Goal: Information Seeking & Learning: Learn about a topic

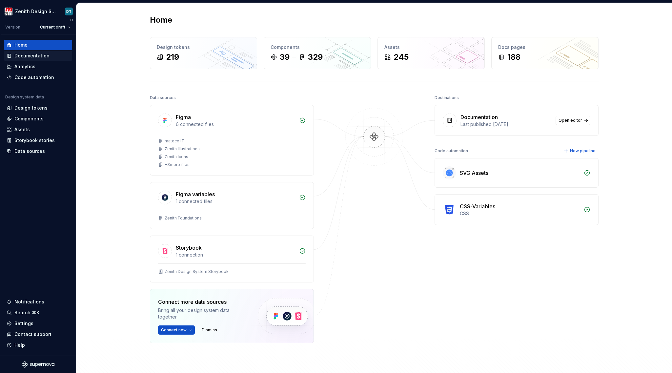
click at [29, 58] on div "Documentation" at bounding box center [31, 55] width 35 height 7
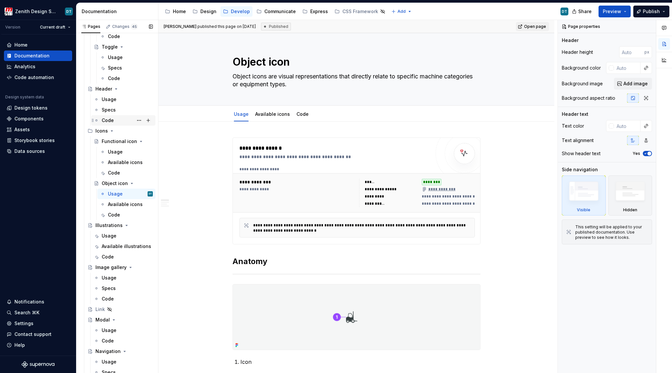
scroll to position [1169, 0]
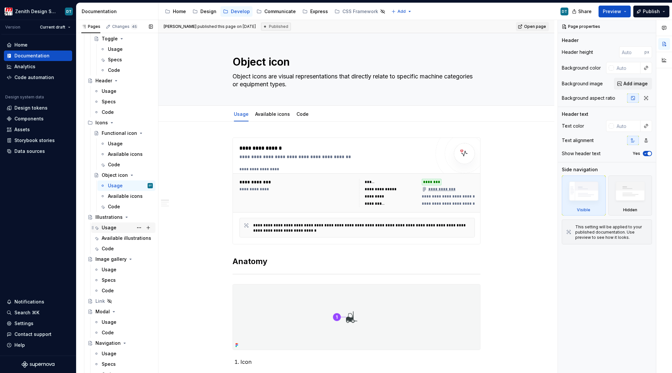
click at [112, 227] on div "Usage" at bounding box center [109, 227] width 15 height 7
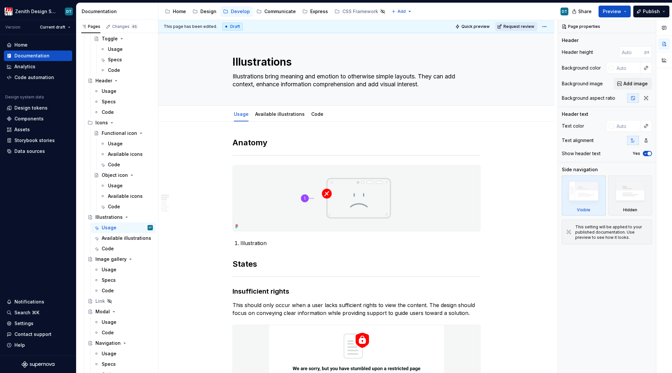
click at [530, 26] on span "Request review" at bounding box center [518, 26] width 31 height 5
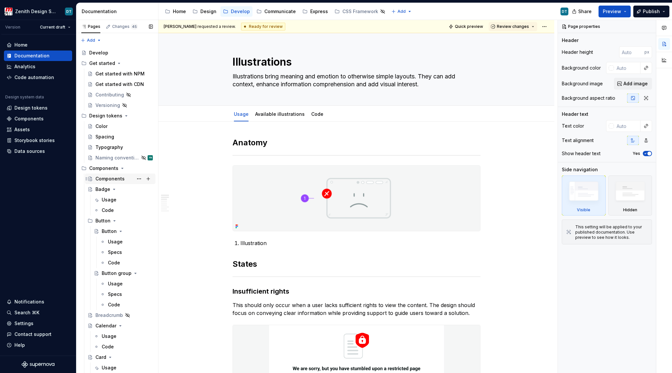
click at [110, 174] on div "Components" at bounding box center [123, 178] width 57 height 9
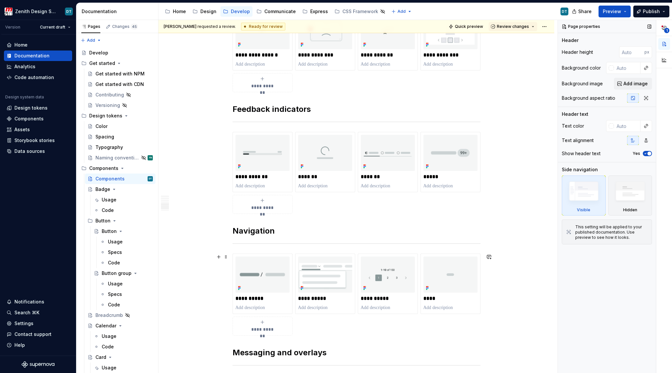
scroll to position [756, 0]
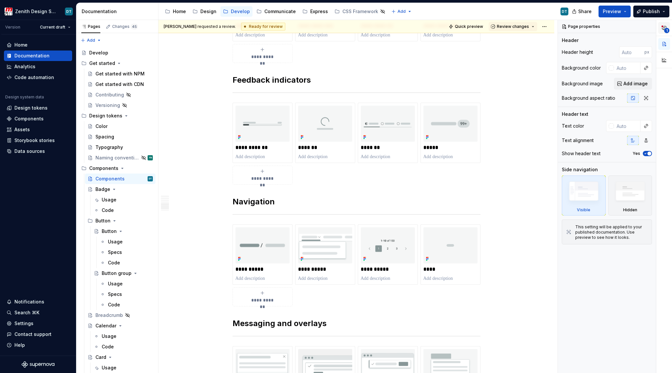
click at [666, 28] on span "1" at bounding box center [666, 30] width 5 height 5
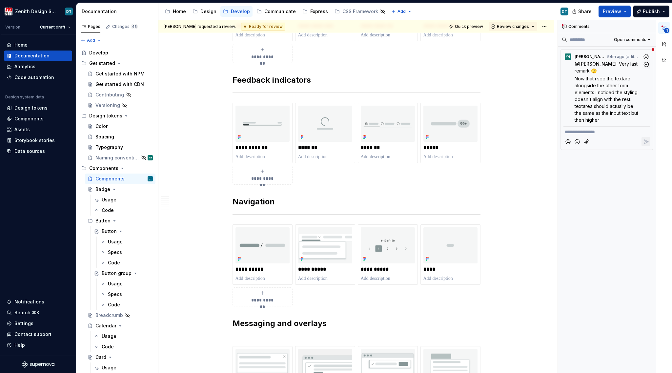
click at [607, 77] on span "Now that i see the textare alongside the other form elements i noticed the styl…" at bounding box center [607, 99] width 65 height 47
click at [590, 91] on span "Now that i see the textare alongside the other form elements i noticed the styl…" at bounding box center [607, 99] width 65 height 47
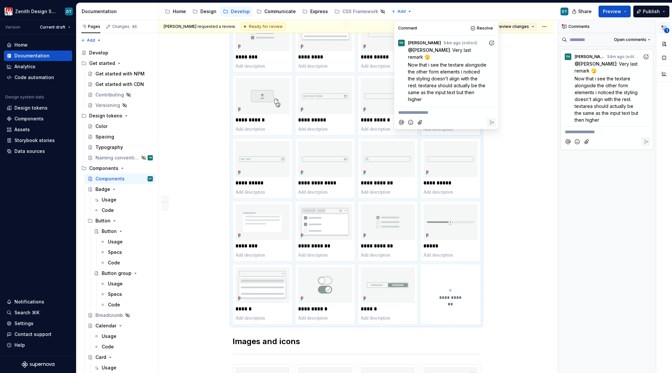
scroll to position [374, 0]
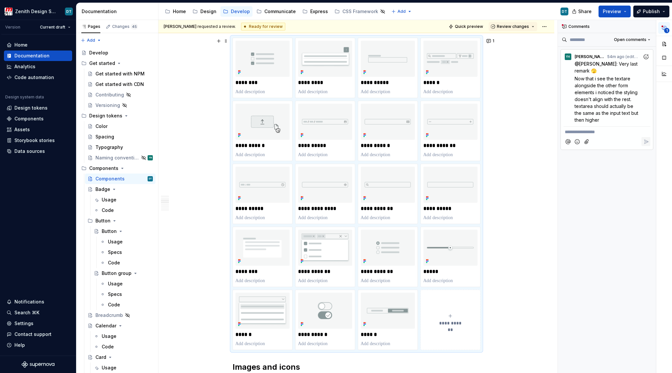
scroll to position [345, 0]
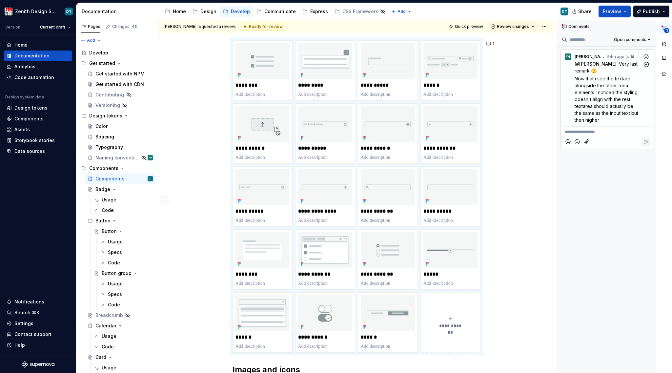
click at [645, 55] on icon "Add reaction" at bounding box center [646, 56] width 5 height 5
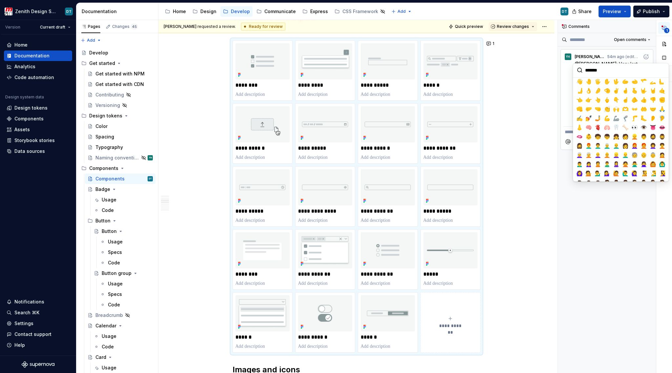
scroll to position [185, 0]
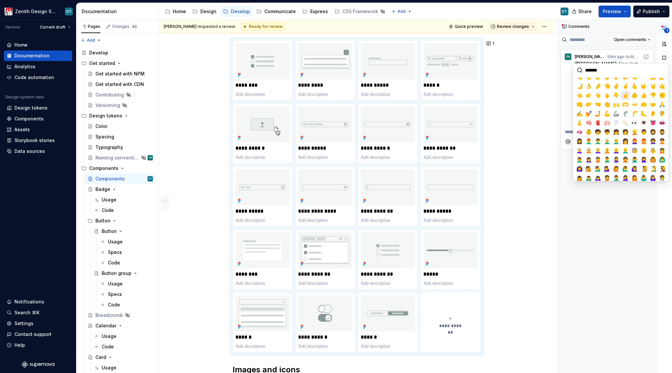
click at [627, 98] on span "☝️" at bounding box center [625, 95] width 5 height 7
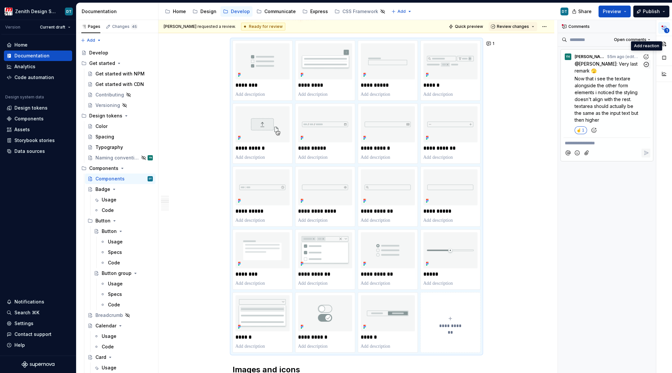
click at [572, 112] on div "@ [PERSON_NAME] : Very last remark 🫣 Now that i see the textare alongside the o…" at bounding box center [607, 97] width 87 height 74
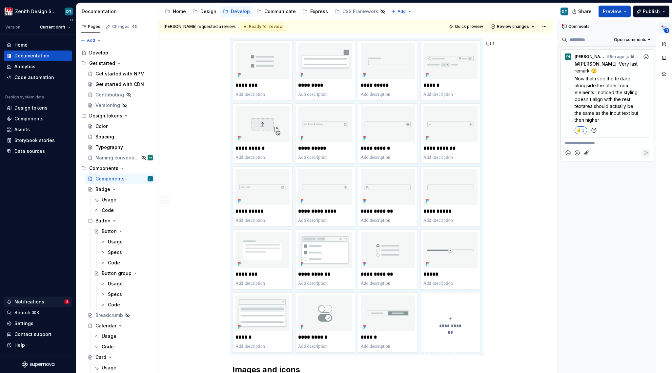
click at [33, 299] on div "Notifications" at bounding box center [29, 301] width 30 height 7
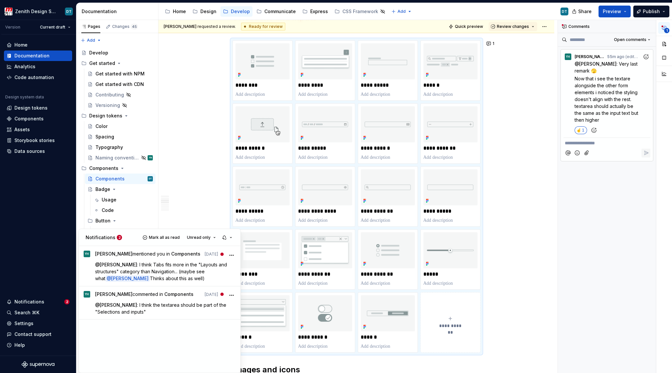
type textarea "*"
click at [174, 238] on span "Mark all as read" at bounding box center [164, 237] width 31 height 5
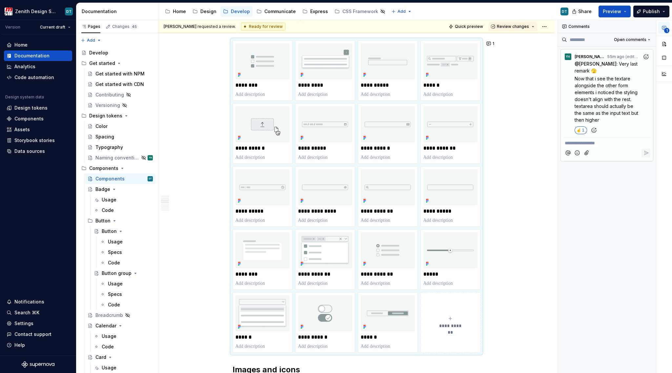
click at [195, 132] on html "Zenith Design System DT Version Current draft Home Documentation Analytics Code…" at bounding box center [336, 186] width 672 height 373
